Goal: Check status: Check status

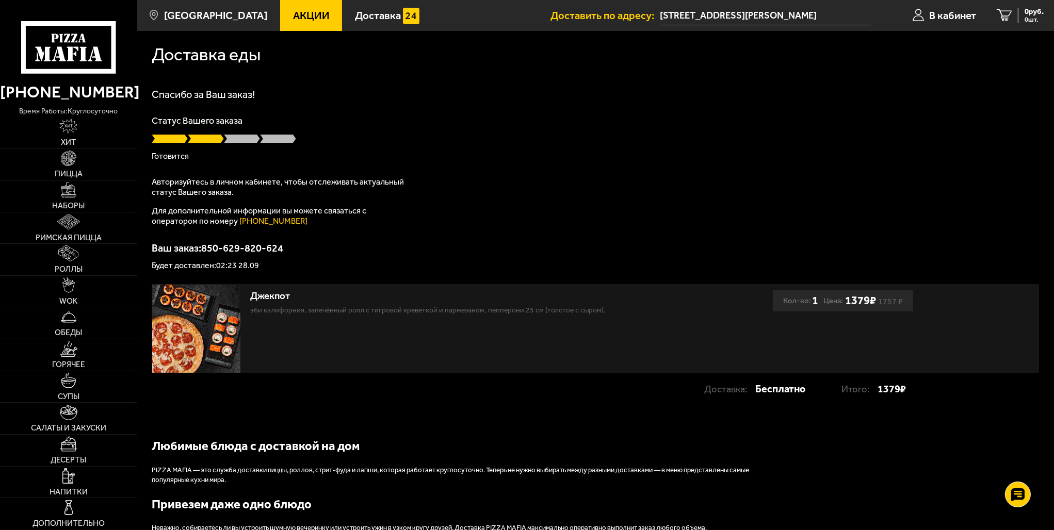
click at [634, 154] on p "Готовится" at bounding box center [596, 156] width 888 height 8
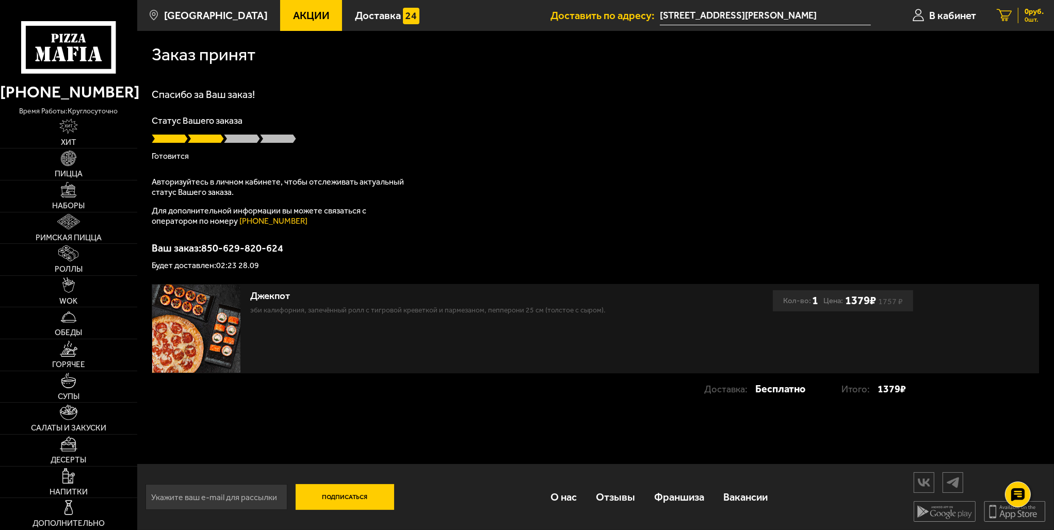
click at [1029, 6] on link "0 руб. 0 шт." at bounding box center [1021, 15] width 68 height 31
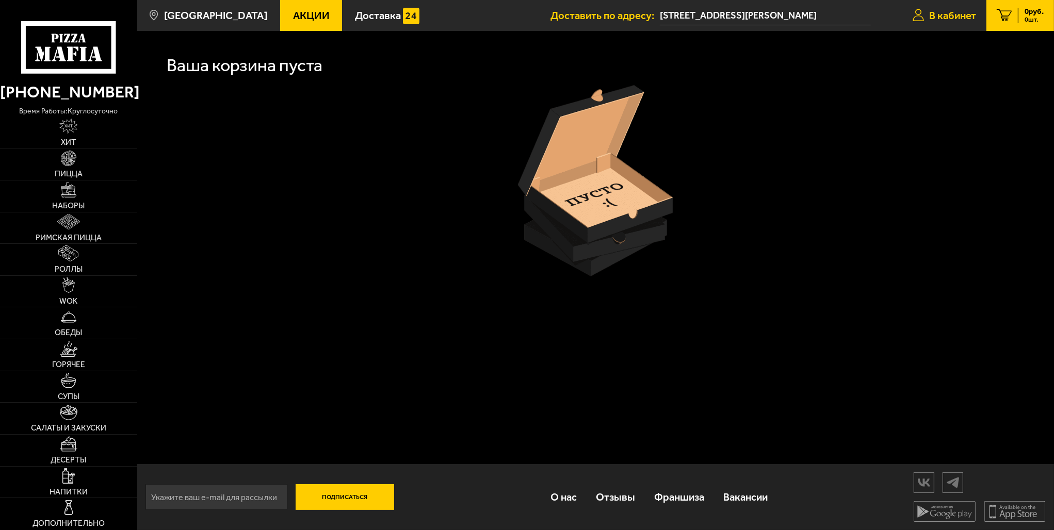
click at [956, 19] on span "В кабинет" at bounding box center [952, 15] width 47 height 10
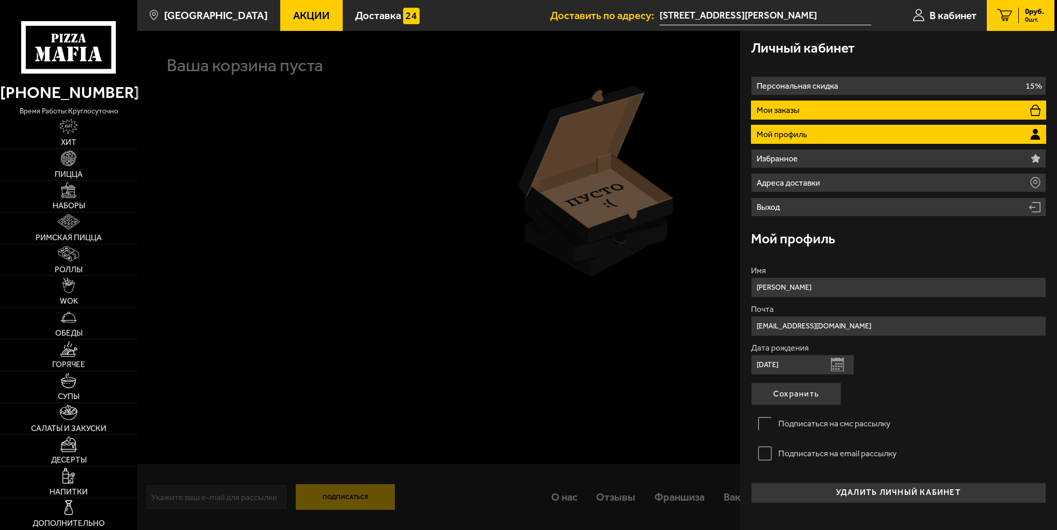
click at [866, 101] on li "Мои заказы" at bounding box center [898, 110] width 295 height 19
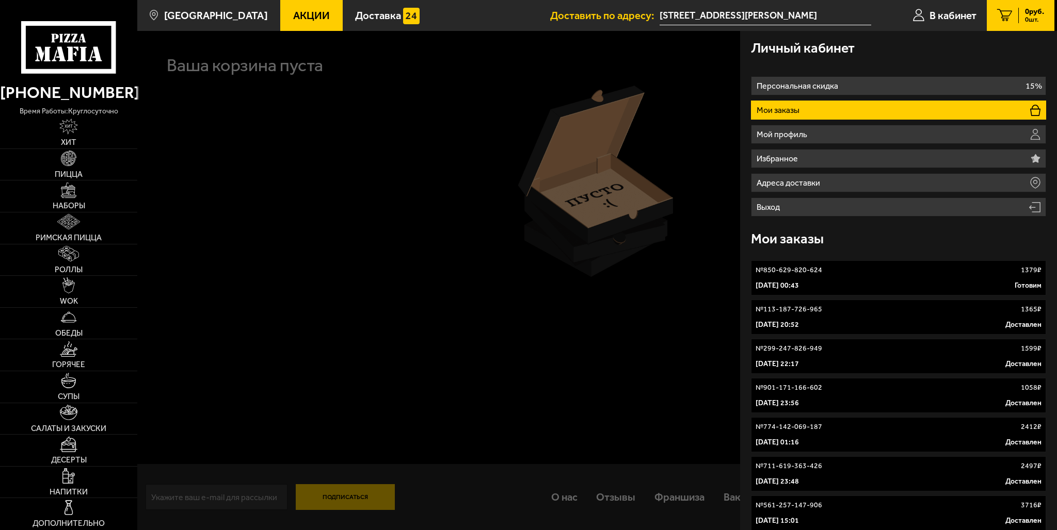
click at [898, 272] on div "№ 850-629-820-624 1379 ₽" at bounding box center [898, 270] width 286 height 10
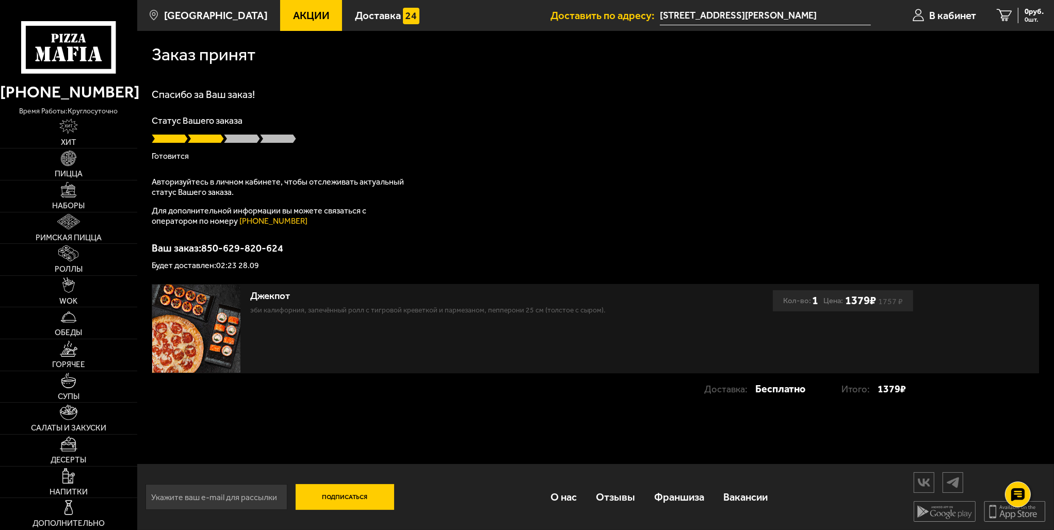
click at [452, 125] on div "Статус Вашего заказа Готовится" at bounding box center [596, 138] width 888 height 44
click at [368, 14] on span "Доставка" at bounding box center [378, 15] width 46 height 10
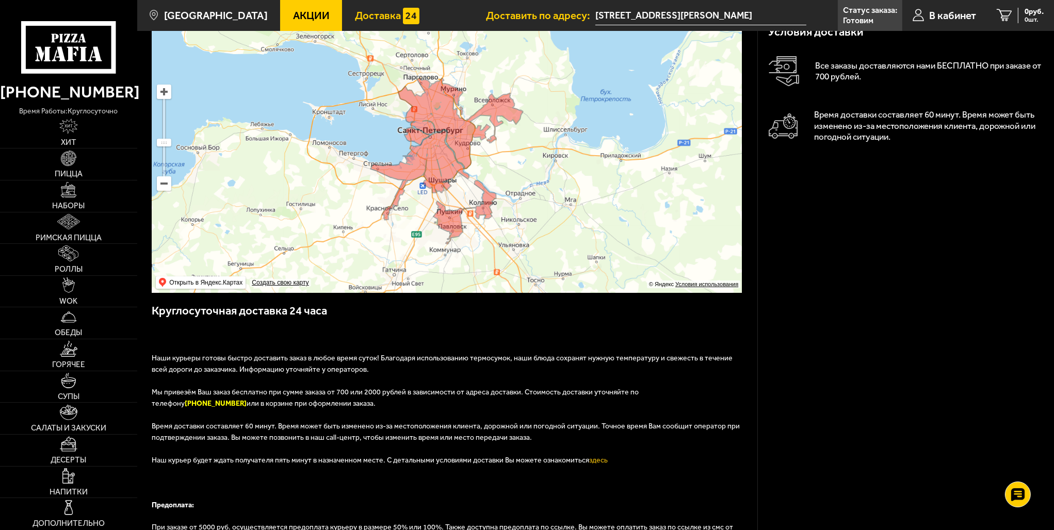
scroll to position [258, 0]
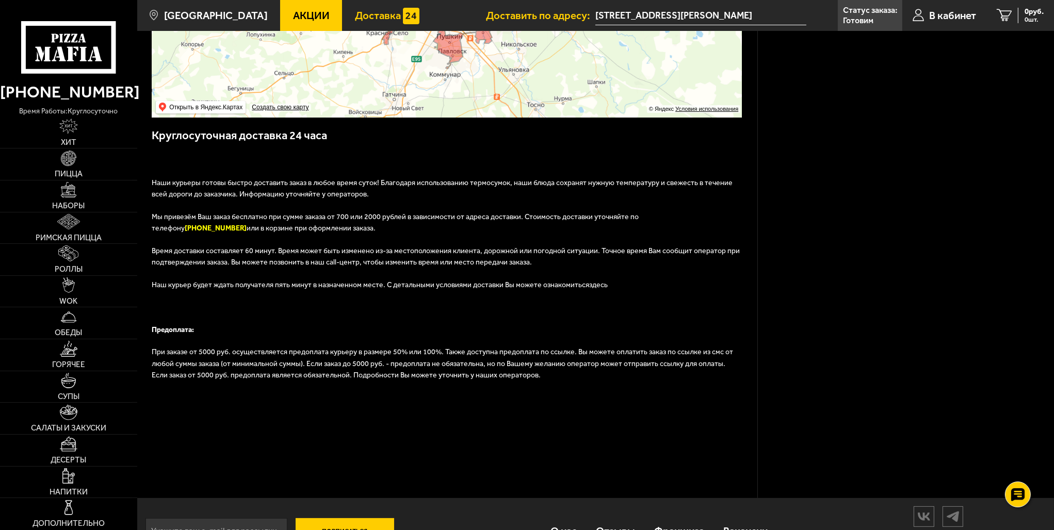
click at [589, 282] on link "здесь" at bounding box center [598, 285] width 19 height 9
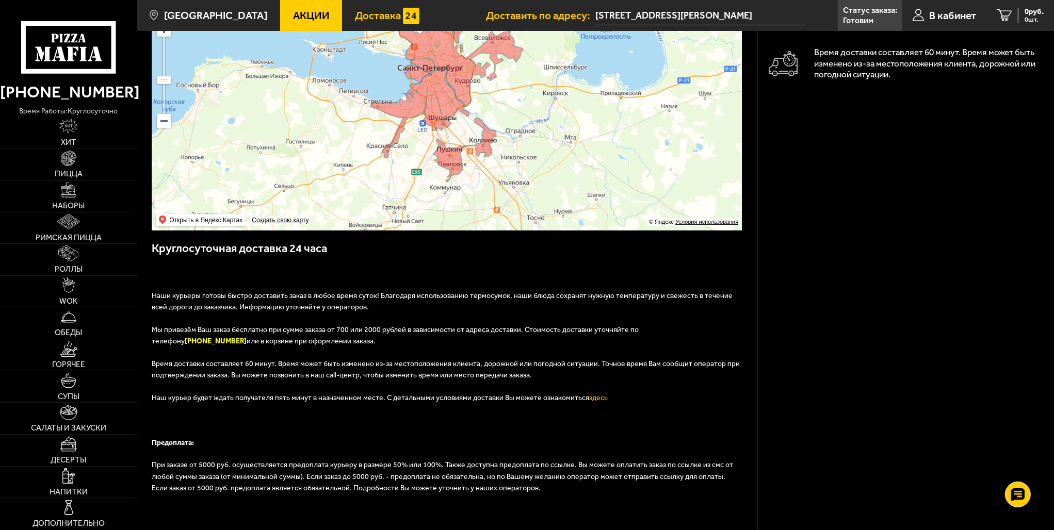
scroll to position [0, 0]
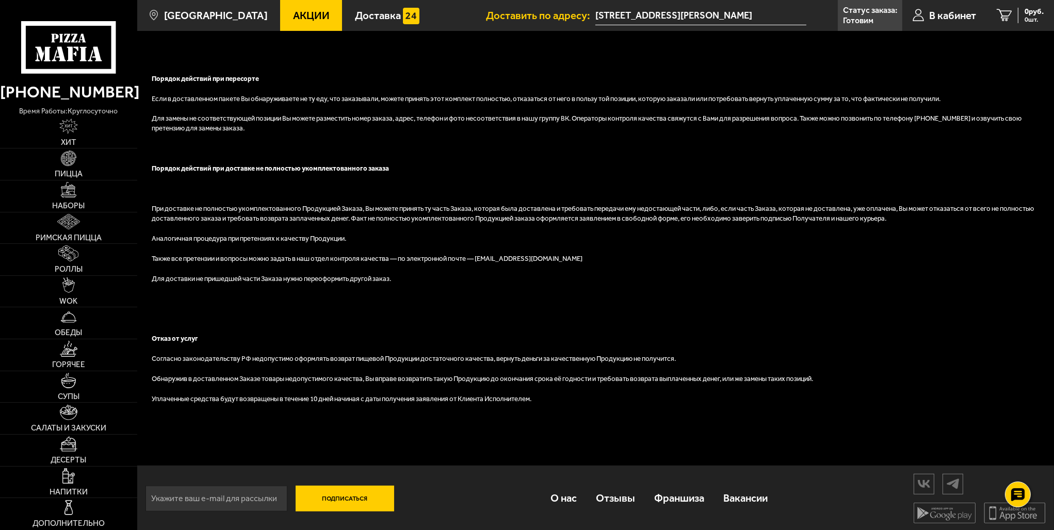
scroll to position [489, 0]
